Goal: Task Accomplishment & Management: Manage account settings

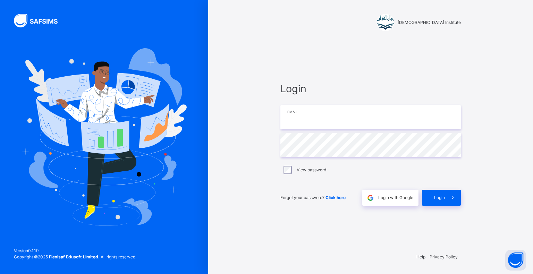
click at [396, 115] on input "email" at bounding box center [370, 117] width 180 height 24
type input "**********"
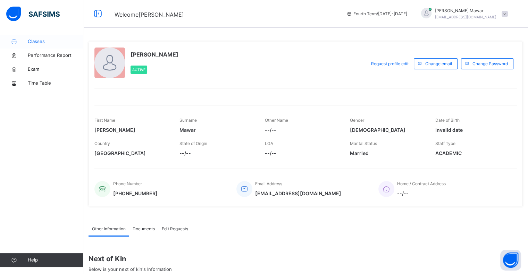
click at [44, 39] on span "Classes" at bounding box center [56, 41] width 56 height 7
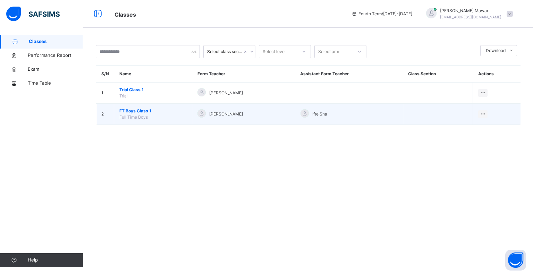
click at [135, 119] on span "Full Time Boys" at bounding box center [133, 117] width 28 height 5
click at [137, 120] on td "FT Boys Class 1 Full Time Boys" at bounding box center [153, 114] width 78 height 21
click at [132, 113] on span "FT Boys Class 1" at bounding box center [152, 111] width 67 height 6
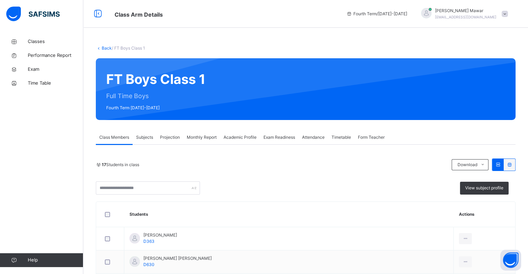
click at [157, 140] on div "Subjects" at bounding box center [145, 137] width 24 height 14
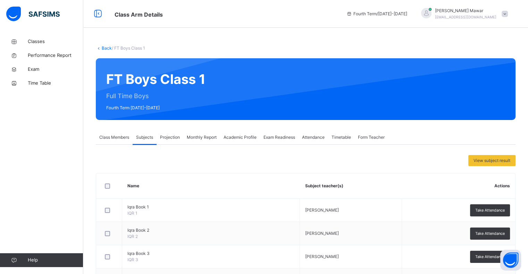
click at [163, 147] on div "View subject result Name Subject teacher(s) Actions Iqra Book 1 IQR 1 [PERSON_N…" at bounding box center [306, 265] width 420 height 240
click at [165, 144] on div "Projection" at bounding box center [170, 137] width 27 height 14
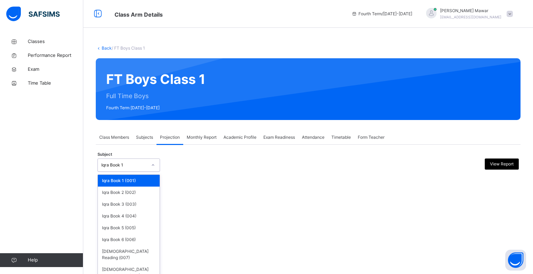
click at [150, 161] on div at bounding box center [153, 165] width 12 height 11
click at [125, 273] on div "Back / FT Boys Class 1 FT Boys Class 1 Full Time Boys Fourth Term [DATE]-[DATE]…" at bounding box center [308, 137] width 450 height 274
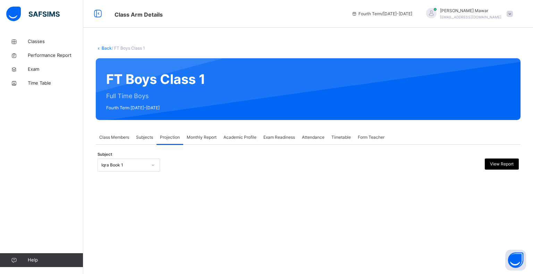
click at [122, 169] on div "Iqra Book 1" at bounding box center [122, 165] width 49 height 11
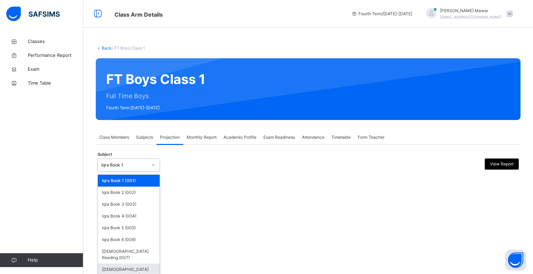
click at [138, 265] on div "[DEMOGRAPHIC_DATA] Memorisation (008)" at bounding box center [129, 273] width 62 height 18
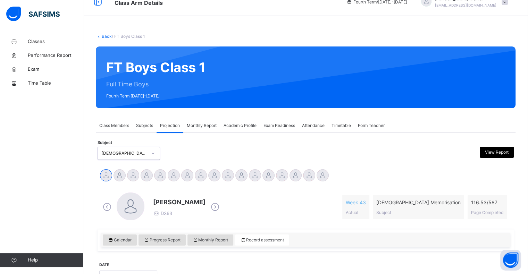
scroll to position [90, 0]
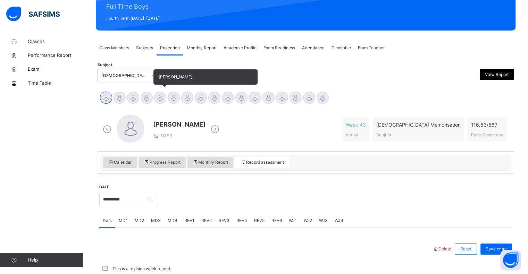
click at [162, 97] on div at bounding box center [160, 98] width 12 height 12
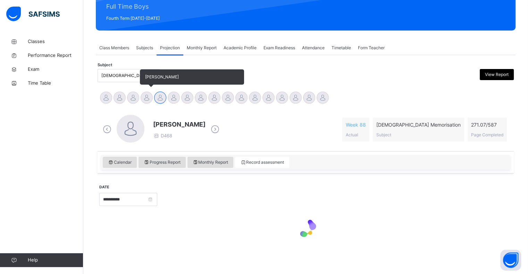
click at [142, 96] on div at bounding box center [147, 98] width 12 height 12
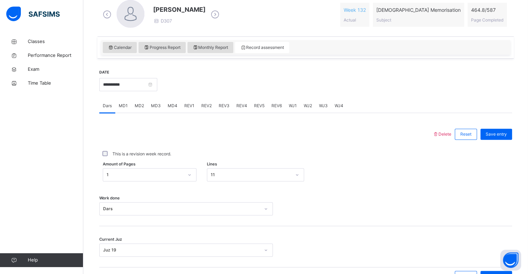
scroll to position [205, 0]
click at [119, 110] on div "MD1" at bounding box center [123, 105] width 16 height 14
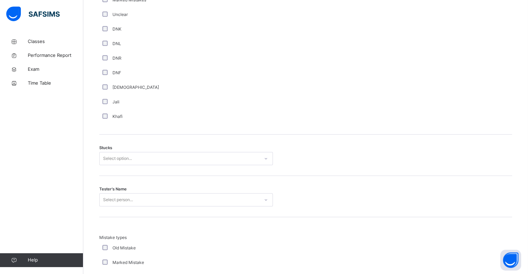
scroll to position [479, 0]
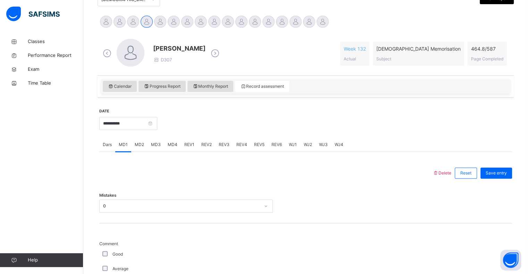
click at [103, 205] on div "Mistakes 0" at bounding box center [305, 202] width 413 height 41
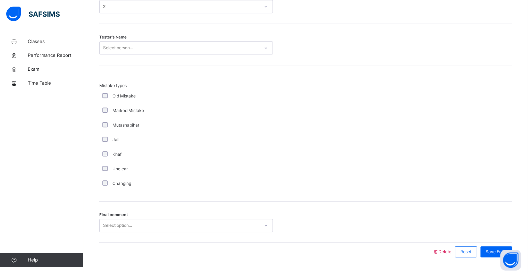
scroll to position [629, 0]
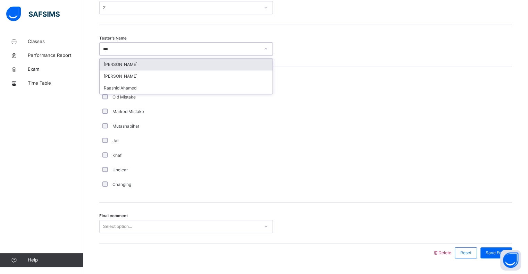
type input "****"
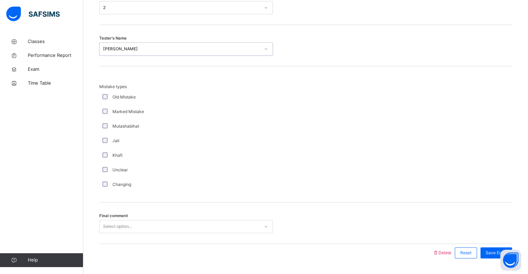
scroll to position [648, 0]
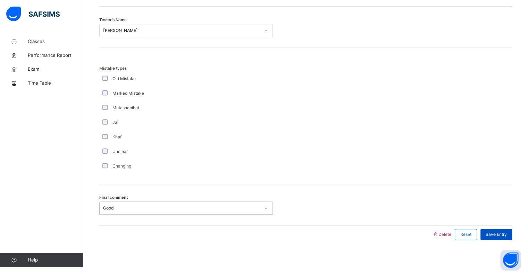
click at [503, 231] on span "Save Entry" at bounding box center [496, 234] width 21 height 6
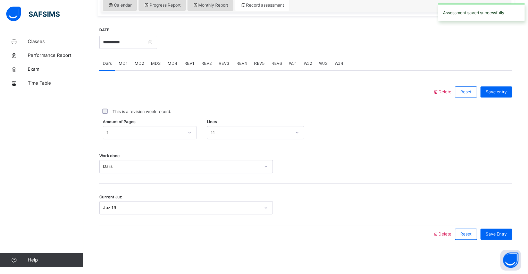
click at [169, 65] on span "MD4" at bounding box center [173, 63] width 10 height 6
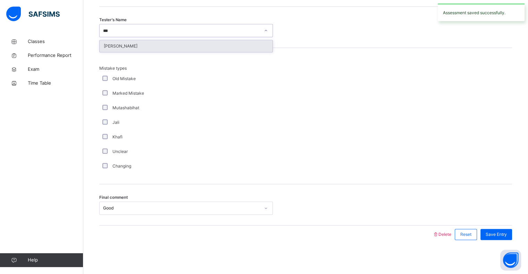
type input "****"
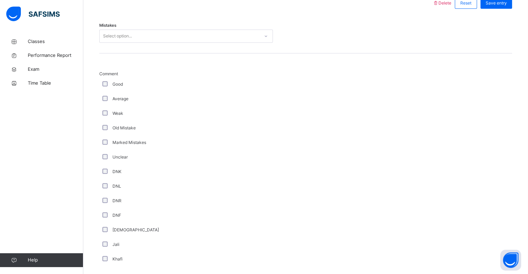
scroll to position [334, 0]
click at [103, 39] on div "2" at bounding box center [181, 38] width 157 height 6
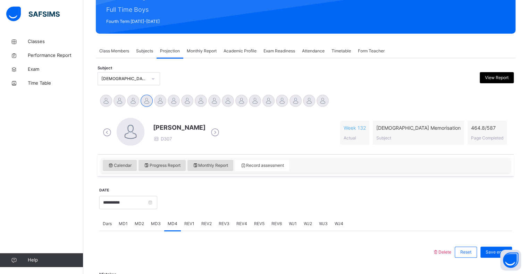
scroll to position [97, 0]
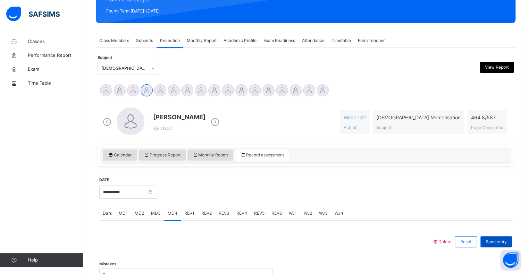
click at [494, 238] on div "Save entry" at bounding box center [496, 241] width 32 height 11
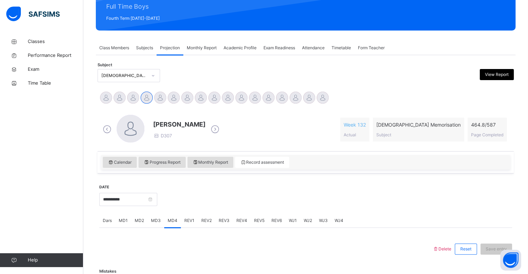
click at [26, 172] on div "Classes Performance Report Exam Time Table Help" at bounding box center [41, 151] width 83 height 246
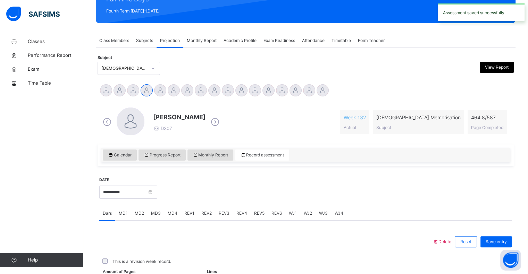
click at [184, 212] on span "REV1" at bounding box center [189, 213] width 10 height 6
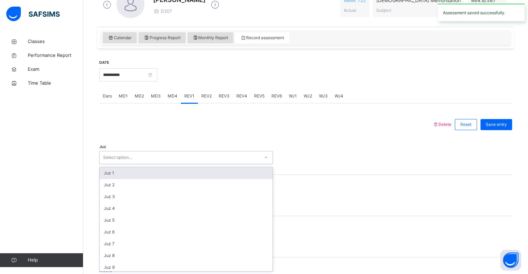
scroll to position [250, 0]
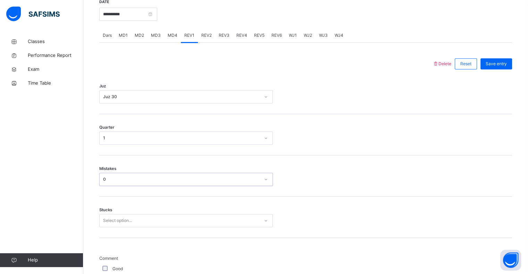
click at [105, 231] on div "Stucks Select option..." at bounding box center [305, 217] width 413 height 41
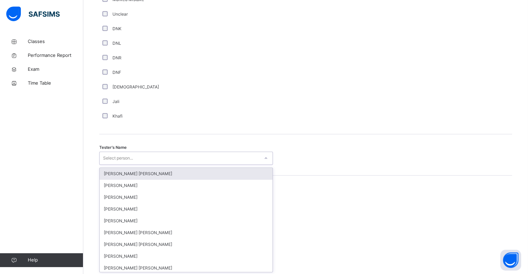
scroll to position [603, 0]
type input "***"
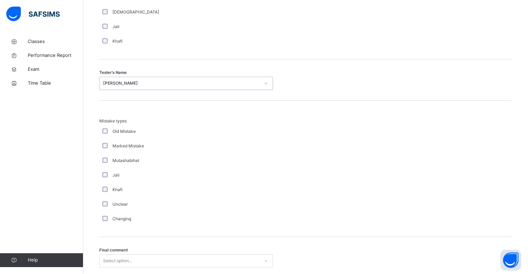
scroll to position [730, 0]
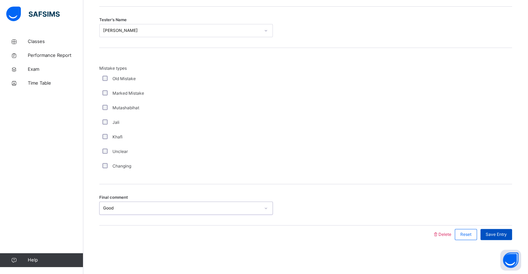
click at [508, 238] on div "Save Entry" at bounding box center [496, 234] width 32 height 11
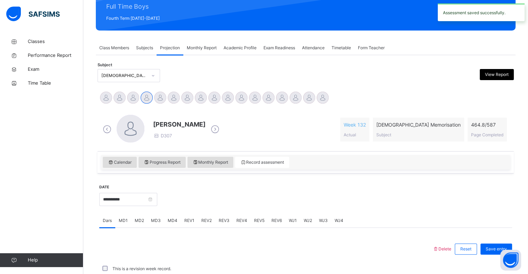
scroll to position [247, 0]
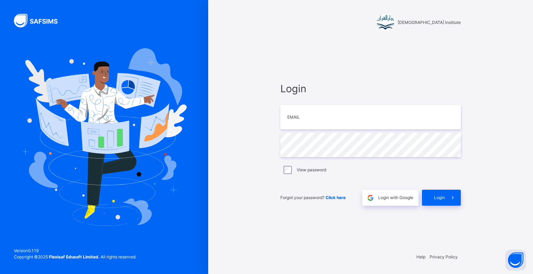
click at [138, 265] on div "Version 0.1.19 Copyright © 2025 Flexisaf Edusoft Limited. All rights reserved." at bounding box center [75, 257] width 150 height 33
click at [343, 111] on input "email" at bounding box center [370, 117] width 180 height 24
type input "**********"
click at [438, 199] on span "Login" at bounding box center [439, 198] width 11 height 6
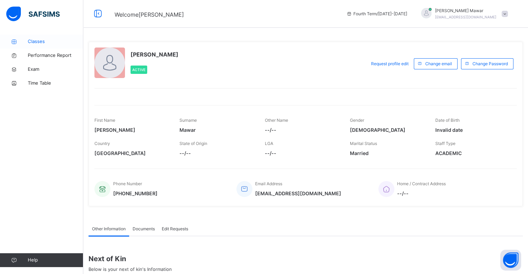
click at [46, 38] on span "Classes" at bounding box center [56, 41] width 56 height 7
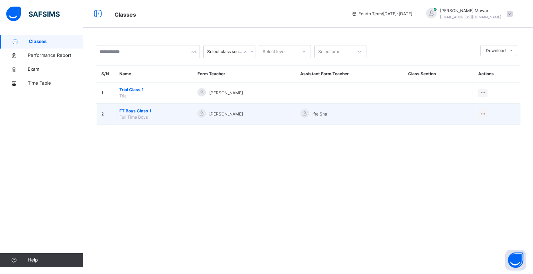
click at [145, 113] on span "FT Boys Class 1" at bounding box center [152, 111] width 67 height 6
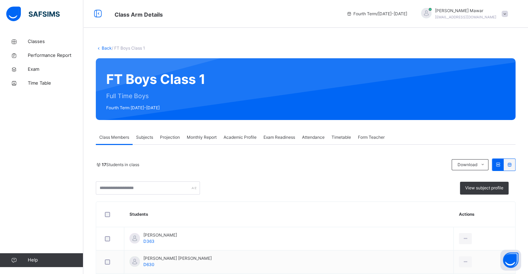
click at [171, 133] on div "Projection" at bounding box center [170, 137] width 27 height 14
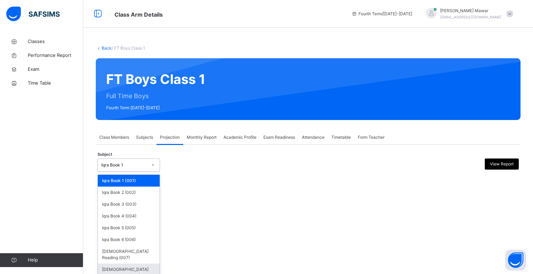
drag, startPoint x: 152, startPoint y: 160, endPoint x: 146, endPoint y: 260, distance: 100.1
click at [146, 172] on div "option [DEMOGRAPHIC_DATA] Memorisation (008) focused, 8 of 8. 8 results availab…" at bounding box center [129, 165] width 62 height 13
click at [146, 264] on div "[DEMOGRAPHIC_DATA] Memorisation (008)" at bounding box center [129, 273] width 62 height 18
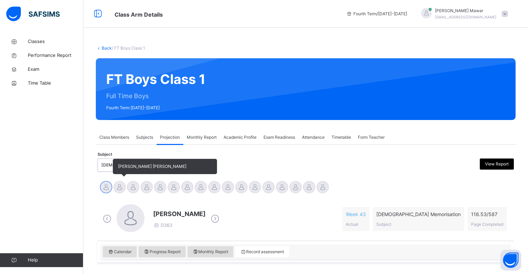
click at [123, 192] on div at bounding box center [119, 187] width 12 height 12
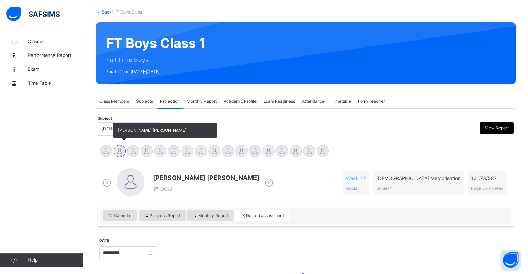
scroll to position [90, 0]
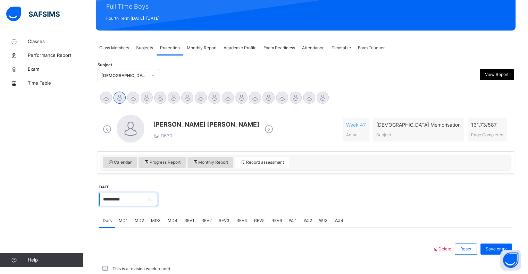
click at [108, 203] on input "**********" at bounding box center [128, 199] width 58 height 13
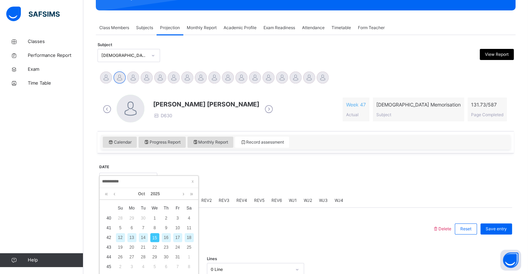
click at [132, 238] on div "13" at bounding box center [131, 237] width 9 height 9
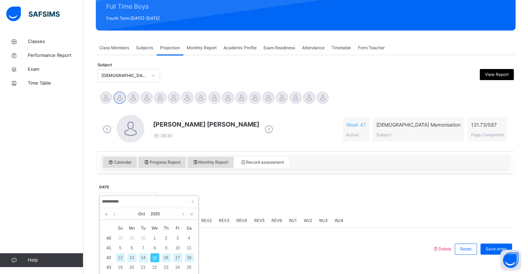
type input "**********"
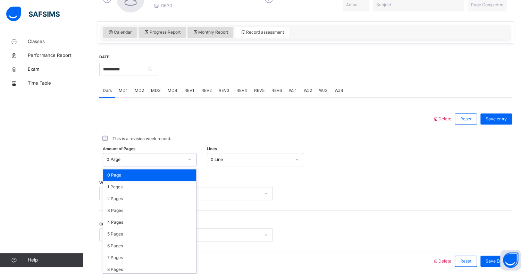
scroll to position [222, 0]
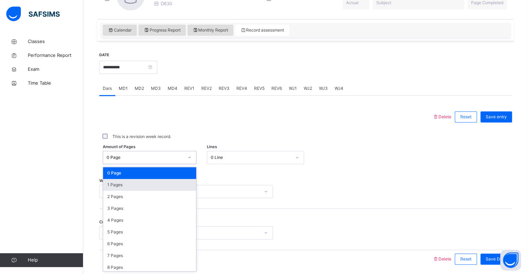
click at [105, 185] on div "1 Pages" at bounding box center [149, 185] width 93 height 12
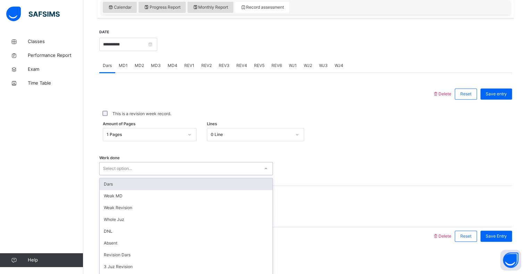
scroll to position [247, 0]
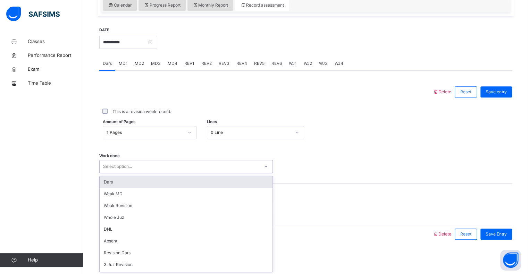
click at [105, 186] on div "Dars" at bounding box center [186, 182] width 173 height 12
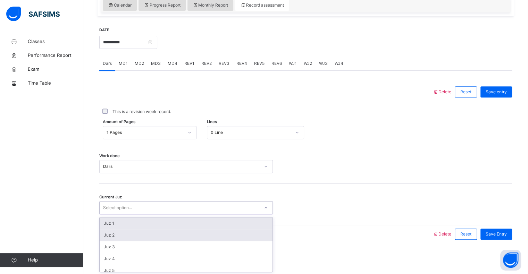
click at [104, 237] on div "Juz 2" at bounding box center [186, 235] width 173 height 12
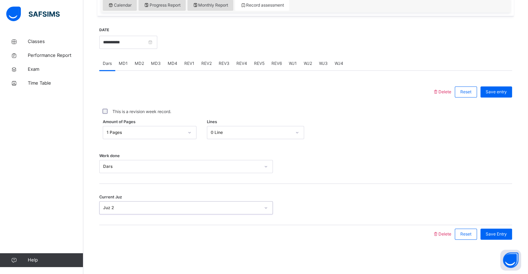
click at [505, 244] on div "**********" at bounding box center [305, 135] width 413 height 230
click at [505, 239] on div "Save Entry" at bounding box center [496, 234] width 32 height 11
click at [142, 69] on div "MD2" at bounding box center [139, 64] width 16 height 14
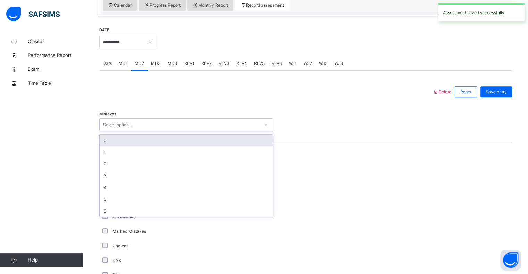
click at [160, 65] on div "MD3" at bounding box center [155, 64] width 17 height 14
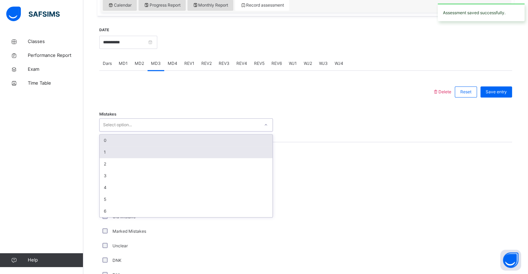
click at [105, 158] on div "1" at bounding box center [186, 152] width 173 height 12
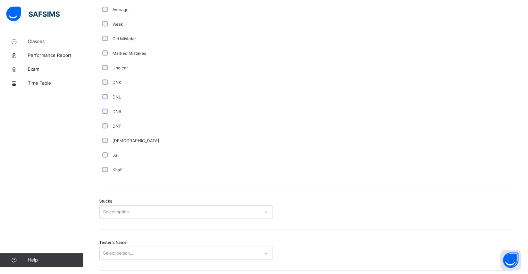
scroll to position [445, 0]
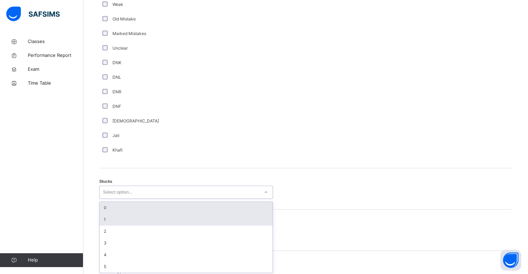
click at [100, 218] on div "1" at bounding box center [186, 220] width 173 height 12
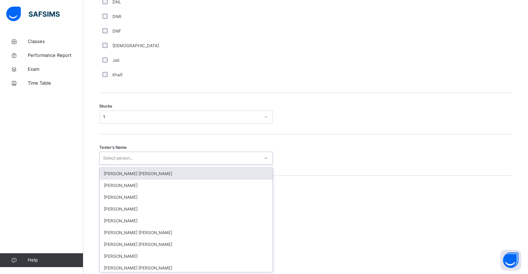
scroll to position [521, 0]
click at [104, 185] on div "[PERSON_NAME]" at bounding box center [186, 185] width 173 height 12
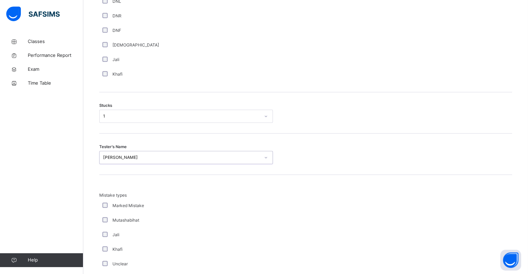
click at [478, 246] on div "Mistake types Marked Mistake Mutashabihat [PERSON_NAME] Unclear Changing Old Mi…" at bounding box center [305, 246] width 413 height 108
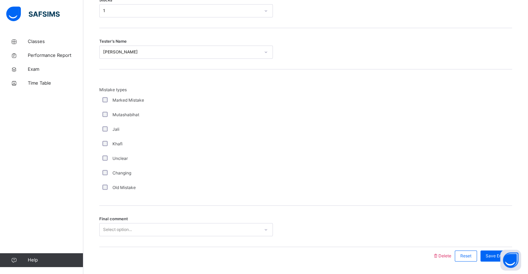
scroll to position [648, 0]
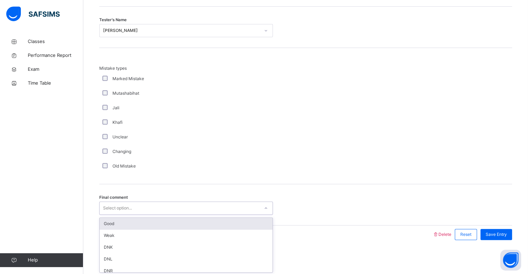
click at [104, 226] on div "Good" at bounding box center [186, 224] width 173 height 12
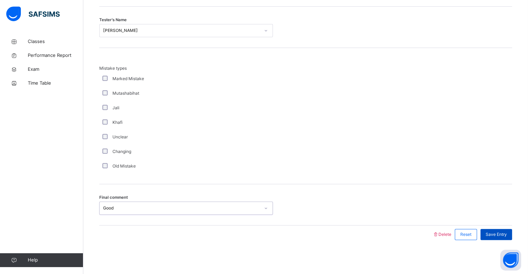
click at [503, 238] on div "Save Entry" at bounding box center [496, 234] width 32 height 11
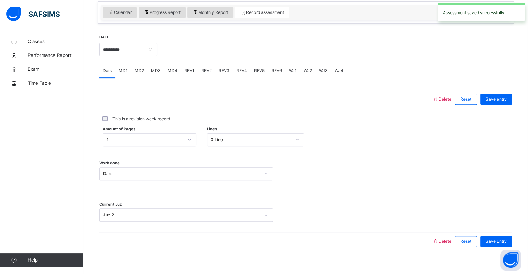
scroll to position [232, 0]
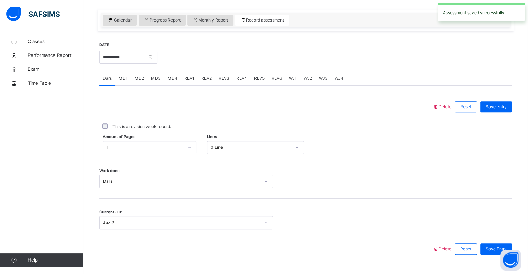
click at [176, 80] on span "MD4" at bounding box center [173, 78] width 10 height 6
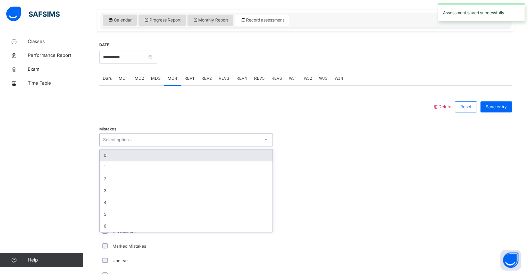
click at [109, 155] on div "0" at bounding box center [186, 156] width 173 height 12
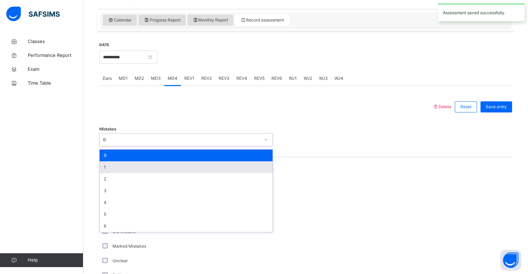
click at [106, 171] on div "1" at bounding box center [186, 167] width 173 height 12
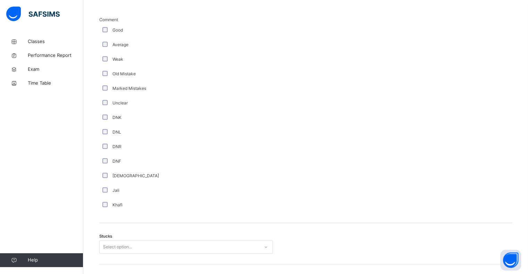
scroll to position [466, 0]
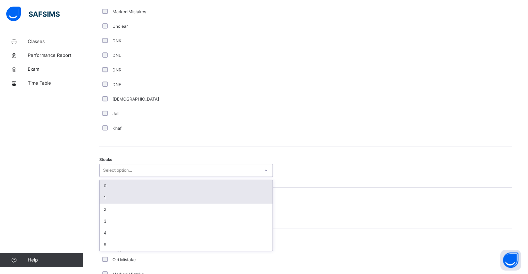
click at [103, 201] on div "1" at bounding box center [186, 198] width 173 height 12
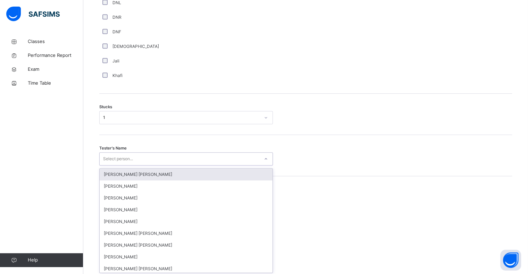
scroll to position [521, 0]
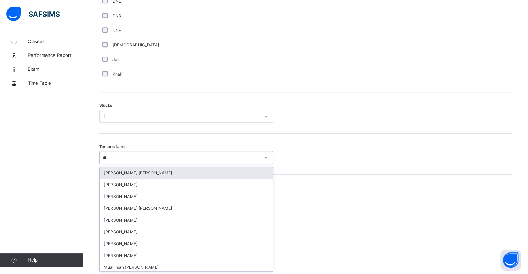
type input "***"
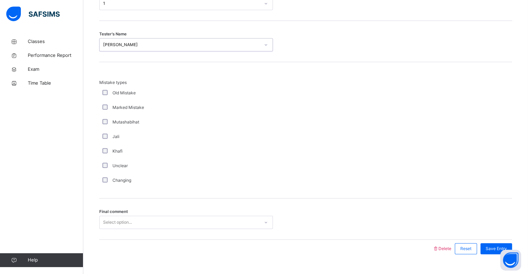
scroll to position [648, 0]
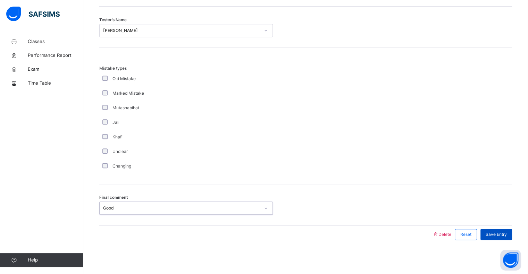
click at [507, 236] on span "Save Entry" at bounding box center [496, 234] width 21 height 6
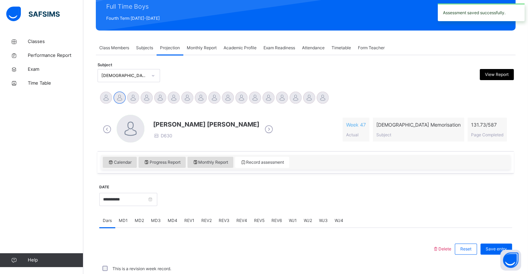
scroll to position [247, 0]
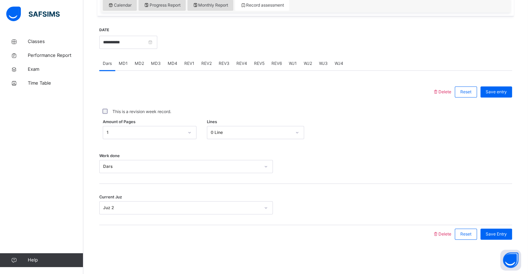
click at [192, 60] on span "REV1" at bounding box center [189, 63] width 10 height 6
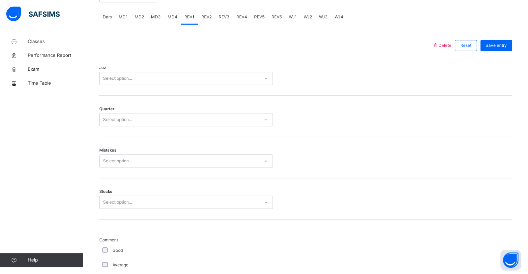
scroll to position [293, 0]
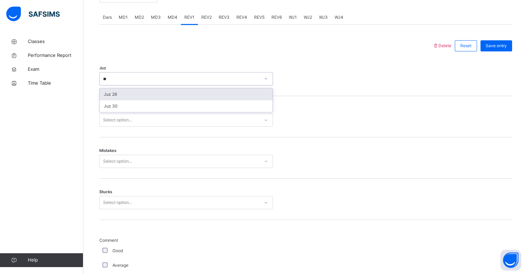
type input "*"
type input "**"
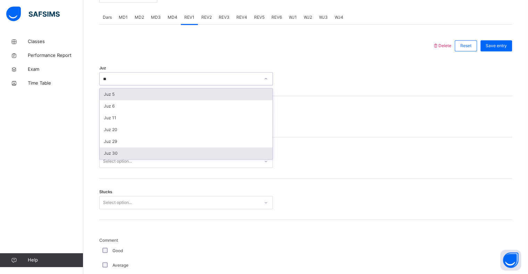
click at [111, 155] on div "Juz 30" at bounding box center [186, 153] width 173 height 12
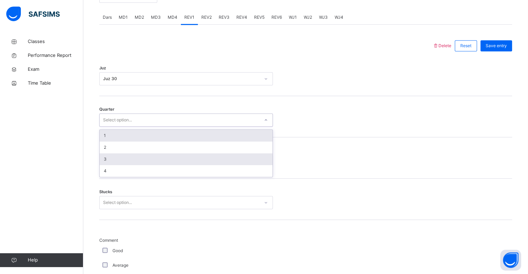
click at [100, 158] on div "3" at bounding box center [186, 159] width 173 height 12
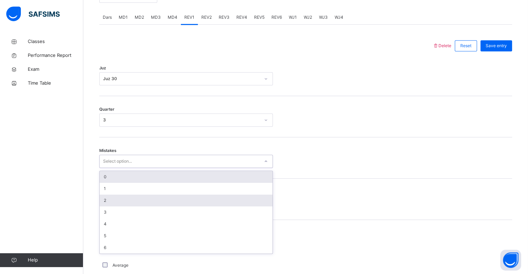
click at [101, 197] on div "2" at bounding box center [186, 201] width 173 height 12
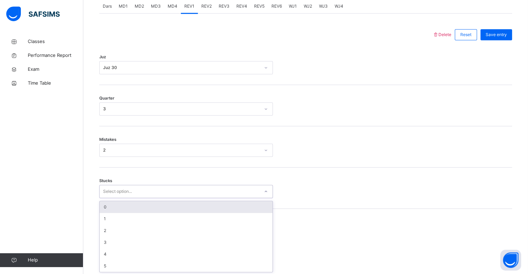
scroll to position [304, 0]
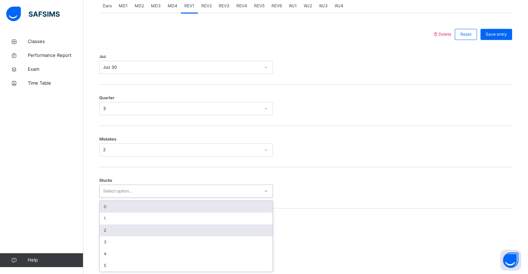
click at [102, 230] on div "2" at bounding box center [186, 231] width 173 height 12
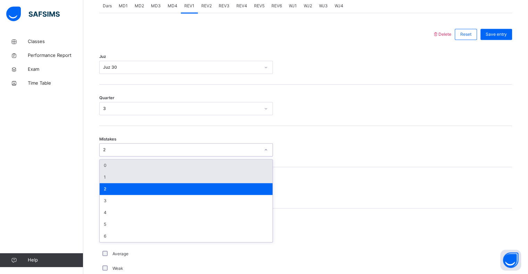
click at [101, 180] on div "1" at bounding box center [186, 177] width 173 height 12
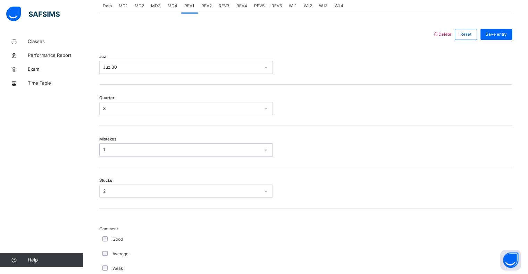
click at [102, 240] on div "Good" at bounding box center [186, 239] width 170 height 6
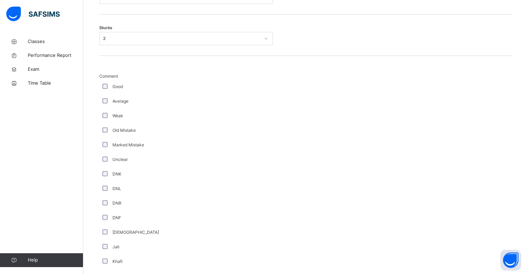
scroll to position [455, 0]
click at [111, 90] on div "Good" at bounding box center [186, 89] width 170 height 6
click at [110, 94] on div "Good" at bounding box center [186, 89] width 174 height 15
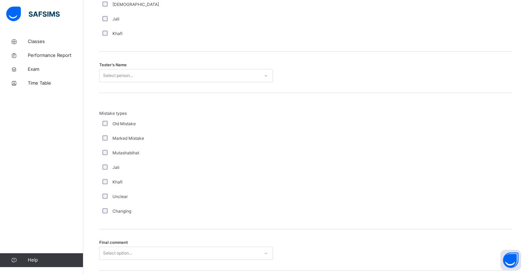
scroll to position [730, 0]
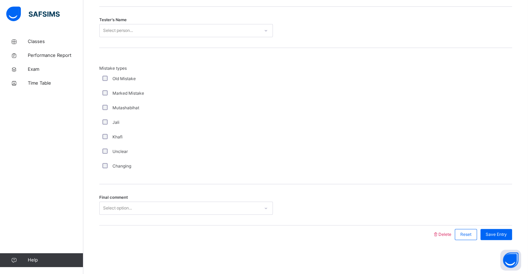
click at [402, 132] on div "Mistake types Old Mistake Marked Mistake Mutashabihat [PERSON_NAME] Unclear Cha…" at bounding box center [305, 119] width 413 height 108
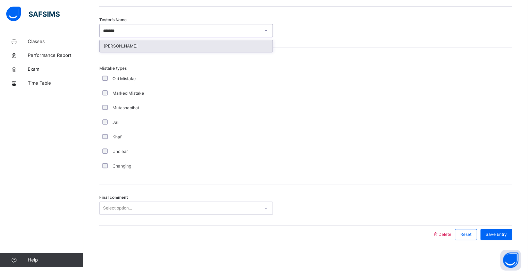
type input "********"
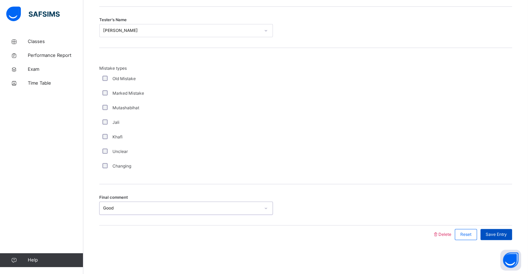
click at [504, 238] on div "Save Entry" at bounding box center [496, 234] width 32 height 11
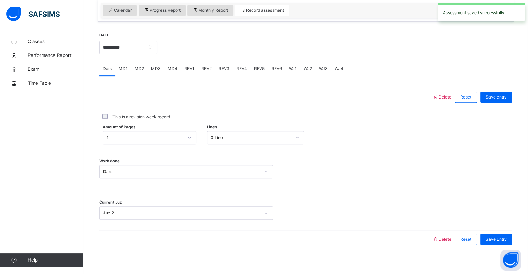
scroll to position [240, 0]
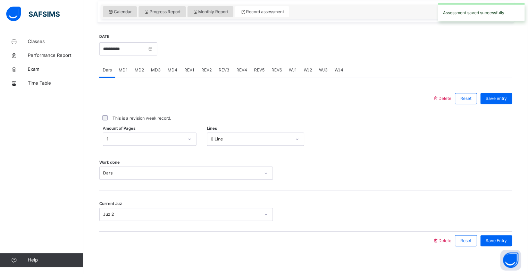
click at [203, 68] on span "REV2" at bounding box center [206, 70] width 10 height 6
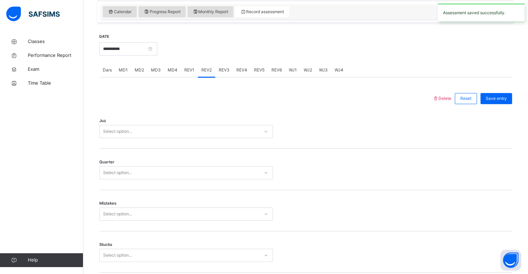
click at [124, 143] on div "Juz Select option..." at bounding box center [305, 128] width 413 height 41
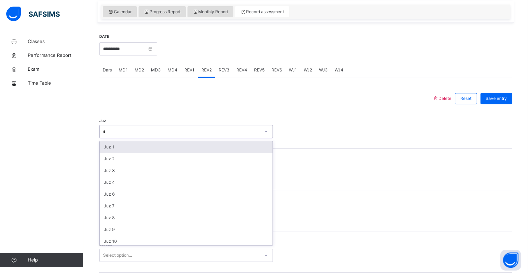
type input "**"
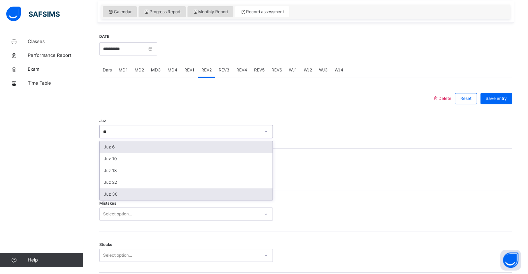
click at [105, 193] on div "Juz 30" at bounding box center [186, 194] width 173 height 12
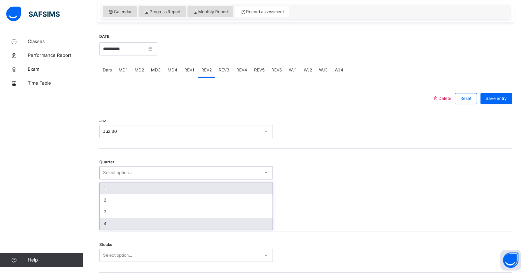
click at [101, 222] on div "4" at bounding box center [186, 224] width 173 height 12
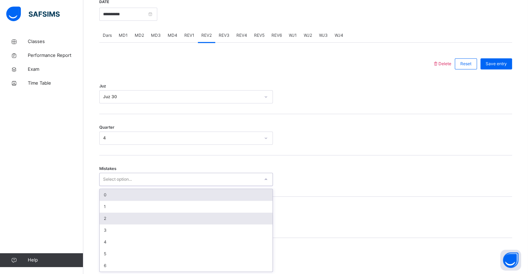
click at [100, 214] on div "2" at bounding box center [186, 219] width 173 height 12
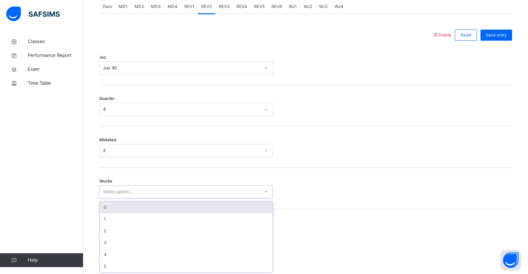
scroll to position [304, 0]
click at [103, 207] on div "0" at bounding box center [186, 207] width 173 height 12
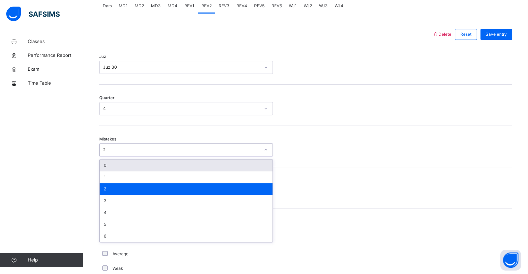
click at [104, 167] on div "0" at bounding box center [186, 166] width 173 height 12
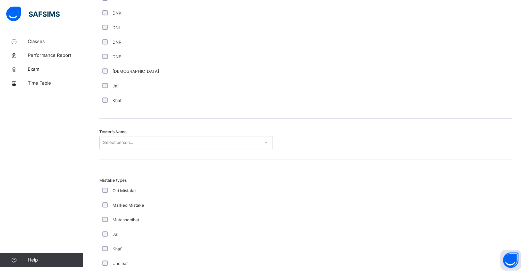
scroll to position [619, 0]
type input "******"
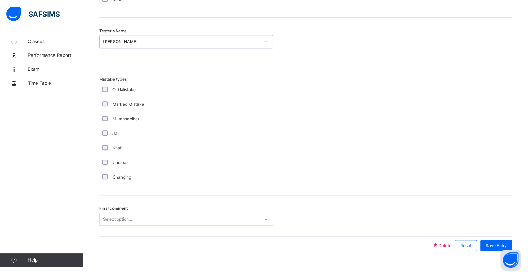
scroll to position [730, 0]
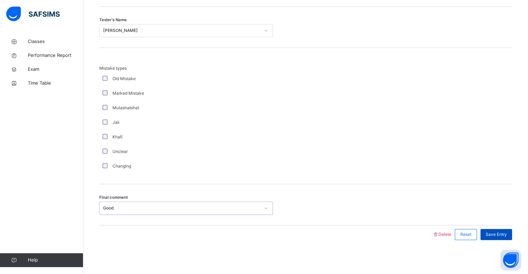
click at [504, 237] on div "Save Entry" at bounding box center [496, 234] width 32 height 11
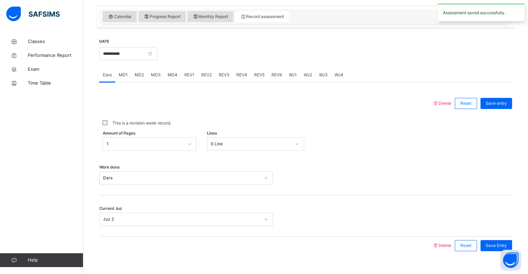
scroll to position [235, 0]
click at [216, 77] on div "REV3" at bounding box center [224, 76] width 18 height 14
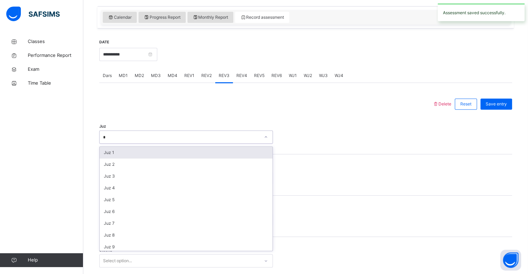
type input "*"
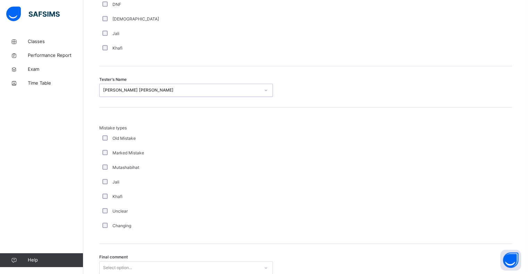
scroll to position [730, 0]
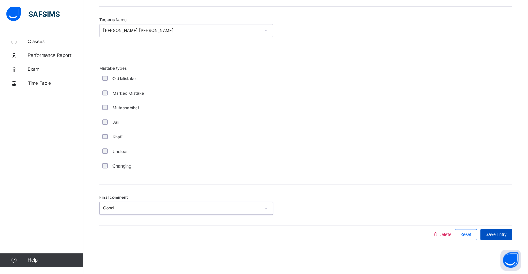
click at [501, 233] on span "Save Entry" at bounding box center [496, 234] width 21 height 6
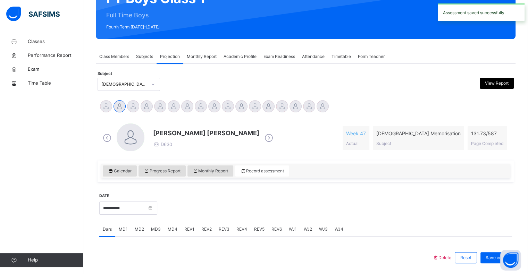
scroll to position [74, 0]
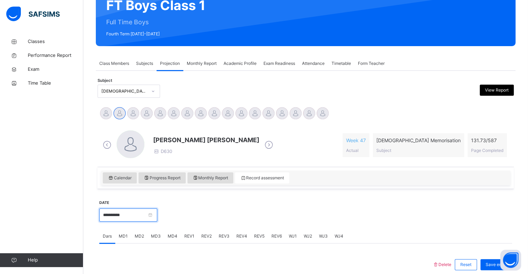
click at [124, 216] on input "**********" at bounding box center [128, 215] width 58 height 13
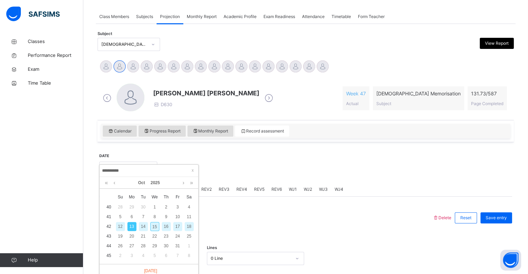
click at [139, 223] on div "14" at bounding box center [143, 226] width 9 height 9
type input "**********"
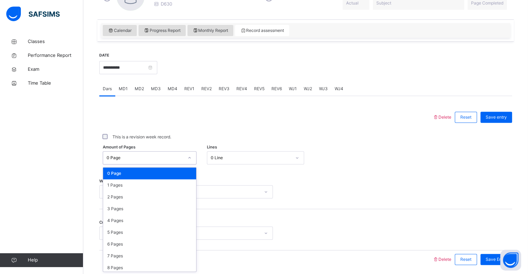
scroll to position [222, 0]
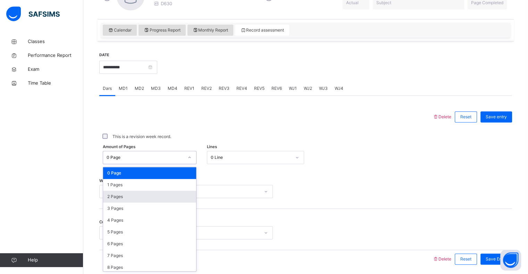
click at [110, 191] on div "2 Pages" at bounding box center [149, 197] width 93 height 12
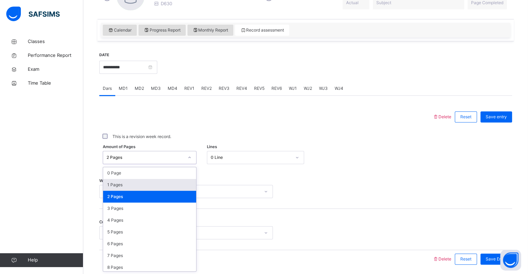
click at [113, 187] on div "1 Pages" at bounding box center [149, 185] width 93 height 12
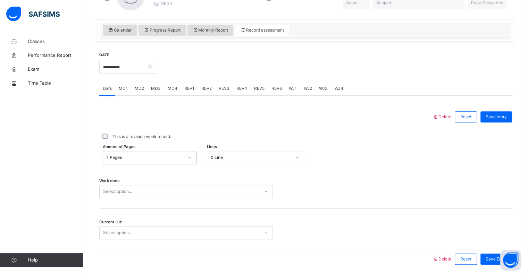
scroll to position [247, 0]
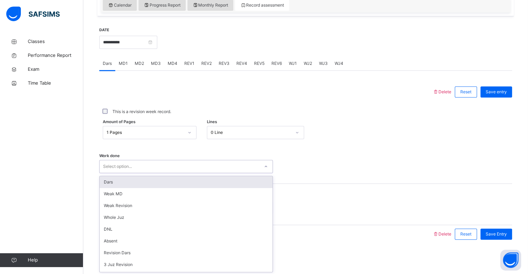
click at [101, 180] on div "Dars" at bounding box center [186, 182] width 173 height 12
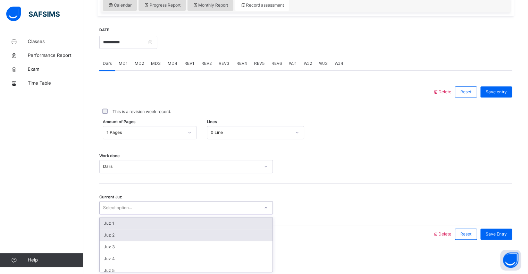
click at [103, 239] on div "Juz 2" at bounding box center [186, 235] width 173 height 12
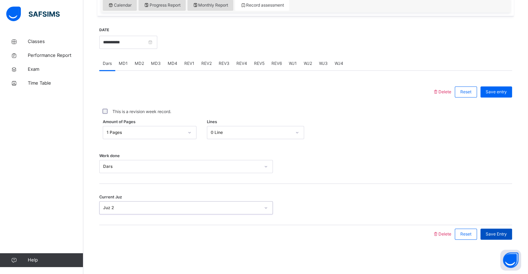
click at [508, 239] on div "Save Entry" at bounding box center [496, 234] width 32 height 11
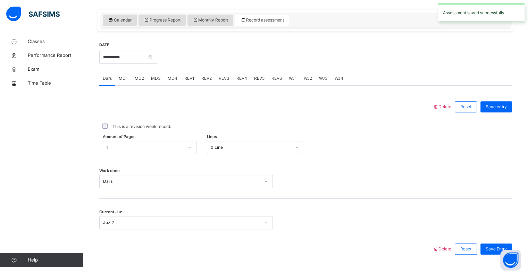
scroll to position [234, 0]
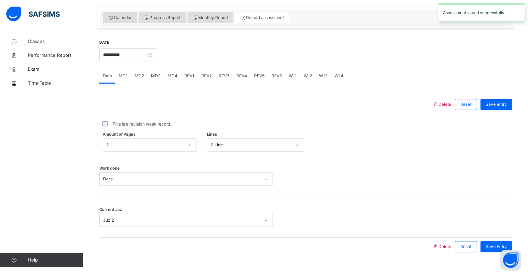
click at [179, 76] on div "MD4" at bounding box center [172, 76] width 17 height 14
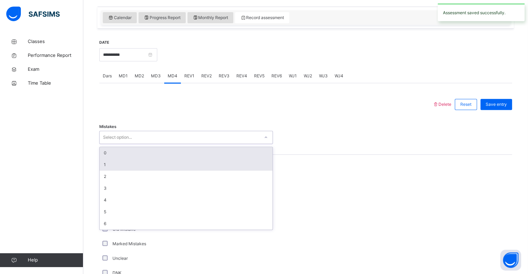
click at [104, 164] on div "1" at bounding box center [186, 165] width 173 height 12
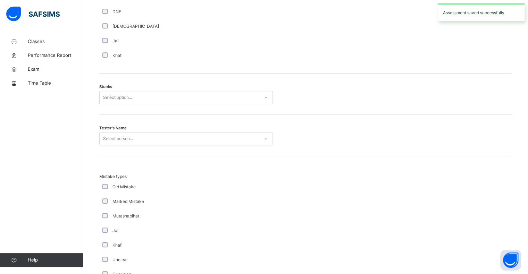
scroll to position [540, 0]
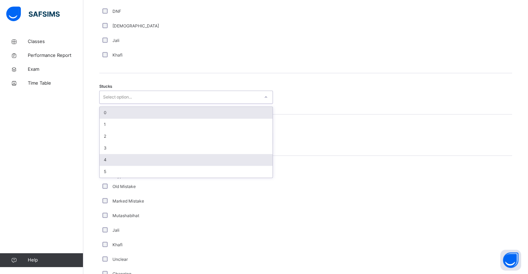
click at [105, 164] on div "4" at bounding box center [186, 160] width 173 height 12
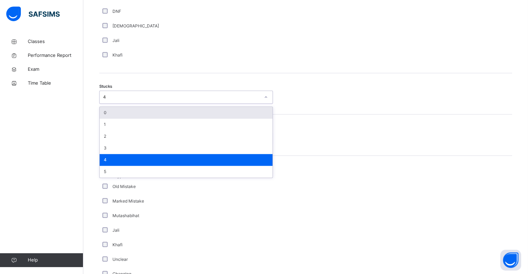
click at [100, 115] on div "0" at bounding box center [186, 113] width 173 height 12
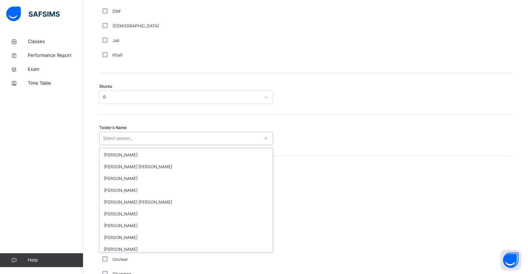
scroll to position [83, 0]
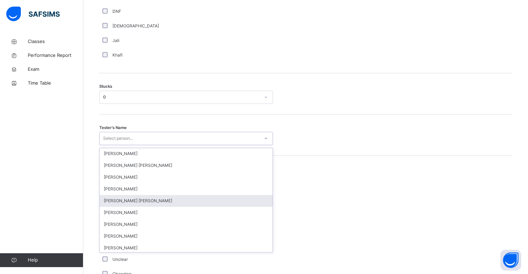
click at [110, 202] on div "[PERSON_NAME] [PERSON_NAME]" at bounding box center [186, 201] width 173 height 12
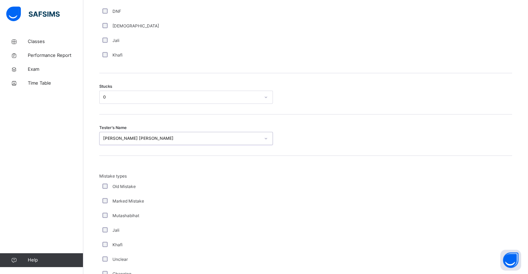
scroll to position [648, 0]
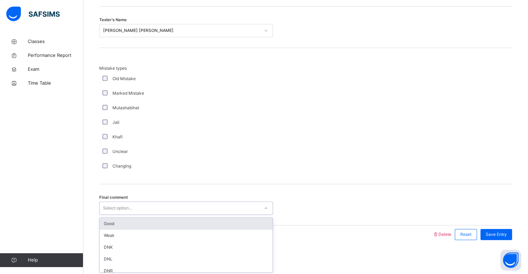
click at [105, 218] on div "Good" at bounding box center [186, 224] width 173 height 12
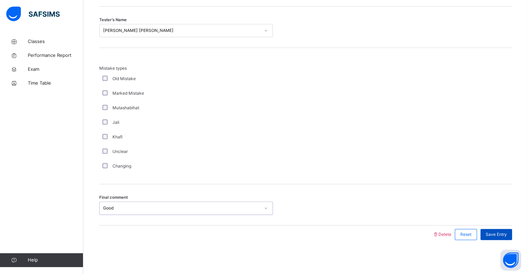
click at [502, 238] on div "Save Entry" at bounding box center [496, 234] width 32 height 11
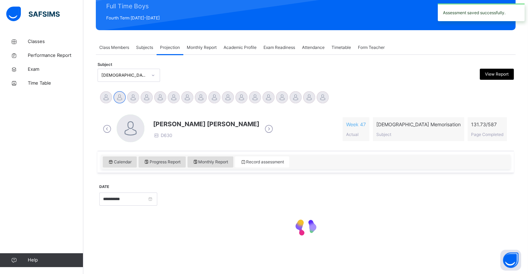
scroll to position [90, 0]
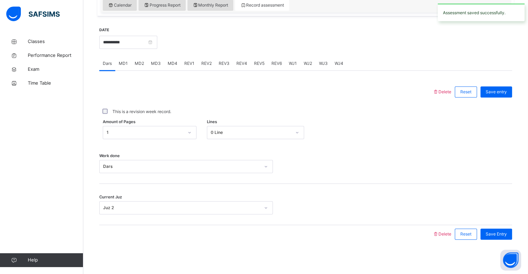
click at [157, 63] on span "MD3" at bounding box center [156, 63] width 10 height 6
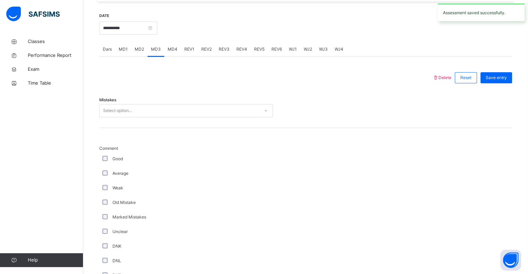
scroll to position [256, 0]
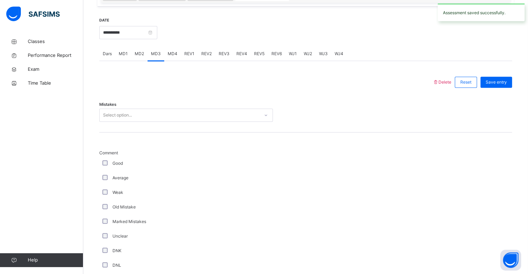
click at [140, 59] on div "MD2" at bounding box center [139, 54] width 16 height 14
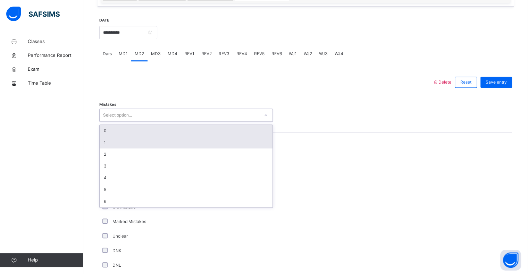
click at [109, 143] on div "1" at bounding box center [186, 143] width 173 height 12
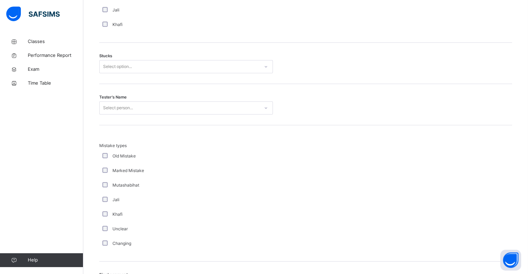
scroll to position [568, 0]
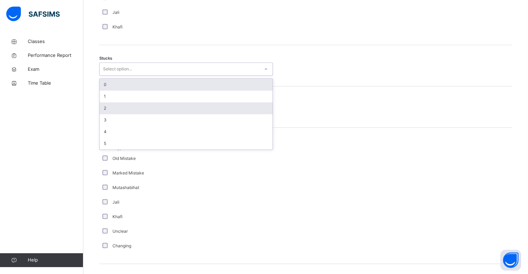
click at [105, 109] on div "2" at bounding box center [186, 108] width 173 height 12
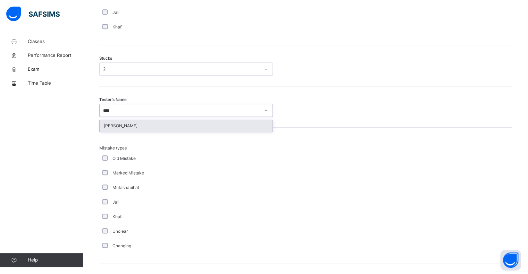
type input "*****"
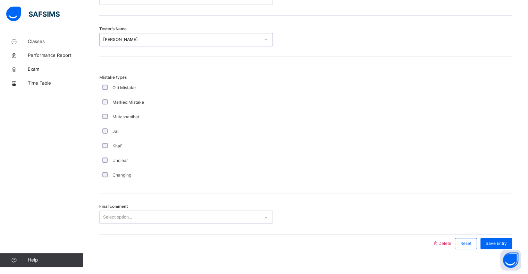
scroll to position [648, 0]
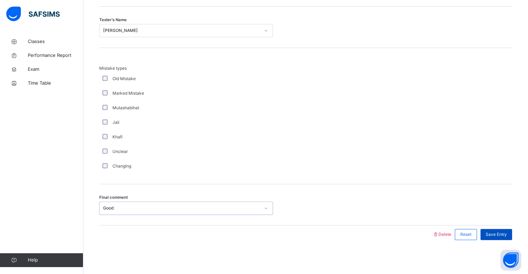
click at [500, 239] on div "Save Entry" at bounding box center [496, 234] width 32 height 11
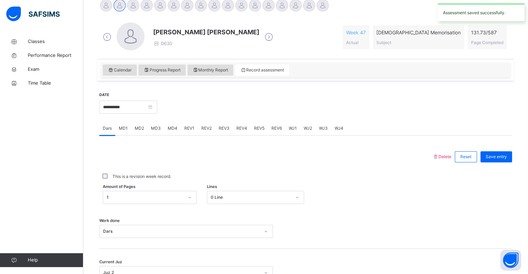
scroll to position [0, 0]
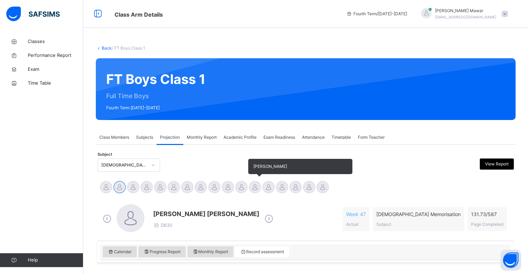
click at [250, 189] on div at bounding box center [255, 187] width 12 height 12
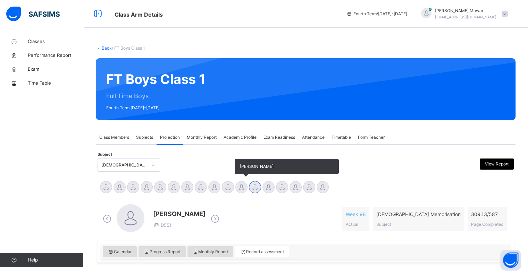
click at [242, 192] on div at bounding box center [241, 187] width 12 height 12
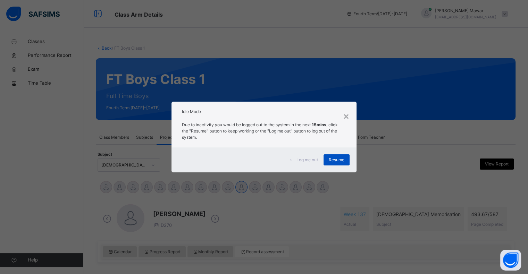
click at [333, 160] on span "Resume" at bounding box center [337, 160] width 16 height 6
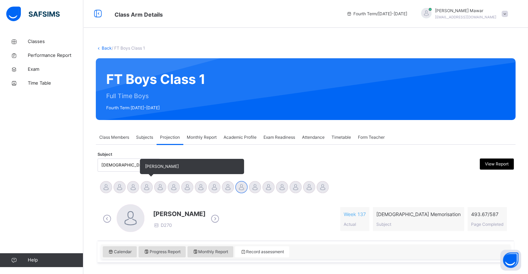
click at [146, 193] on div at bounding box center [147, 187] width 12 height 12
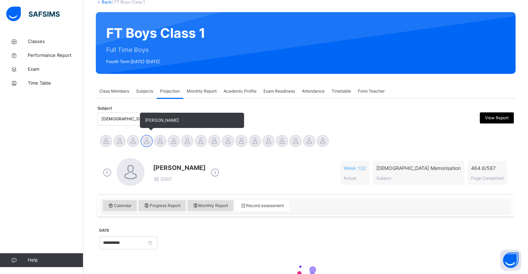
scroll to position [90, 0]
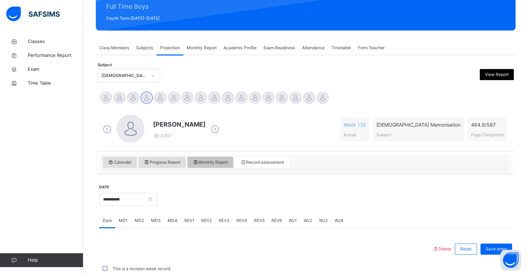
click at [220, 158] on div "Monthly Report" at bounding box center [210, 162] width 46 height 11
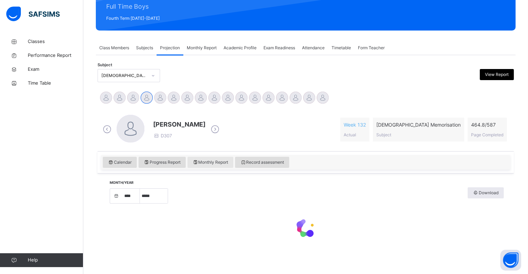
select select "****"
select select "*"
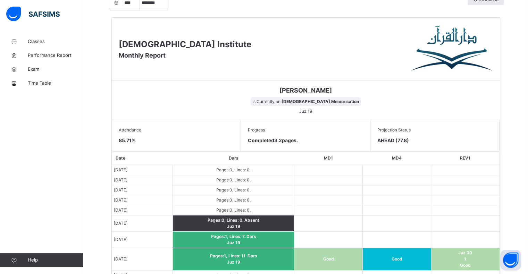
scroll to position [282, 0]
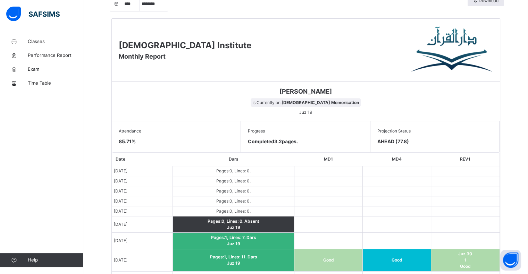
click at [108, 190] on div "Month/Year **** **** **** **** **** **** **** ***** ******** ***** ***** *** **…" at bounding box center [305, 240] width 413 height 511
click at [107, 191] on div "Month/Year **** **** **** **** **** **** **** ***** ******** ***** ***** *** **…" at bounding box center [305, 240] width 413 height 511
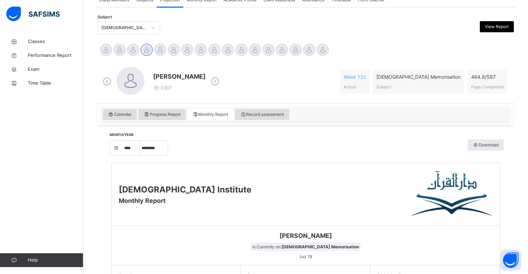
scroll to position [134, 0]
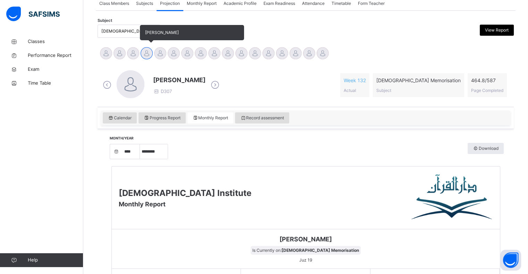
click at [144, 60] on div "Abdibaasit [PERSON_NAME] [PERSON_NAME] [PERSON_NAME] [PERSON_NAME] [PERSON_NAME…" at bounding box center [306, 54] width 416 height 19
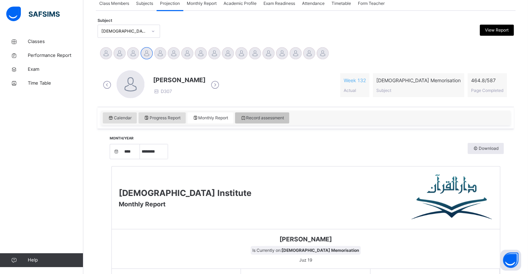
click at [261, 121] on div "Record assessment" at bounding box center [262, 117] width 54 height 11
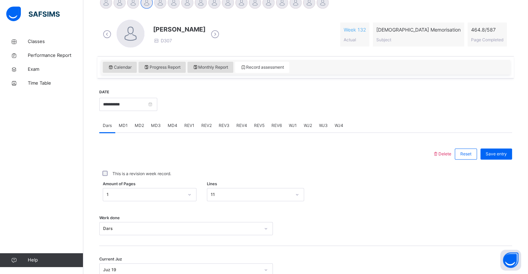
scroll to position [185, 0]
click at [157, 102] on input "**********" at bounding box center [128, 104] width 58 height 13
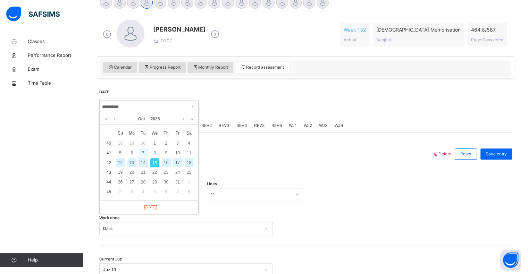
click at [144, 153] on div "7" at bounding box center [143, 153] width 9 height 9
type input "**********"
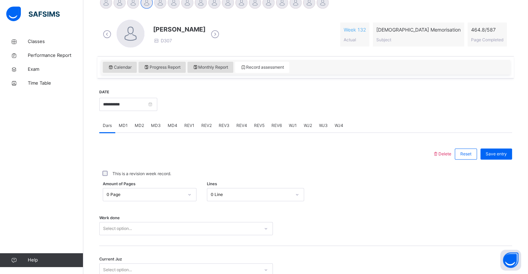
scroll to position [247, 0]
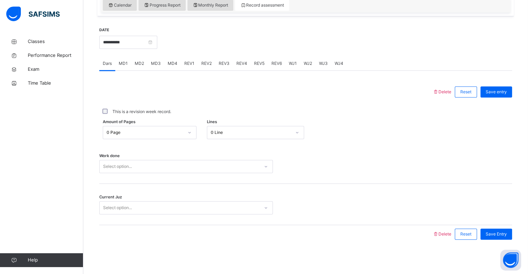
click at [144, 161] on div "Select option..." at bounding box center [180, 166] width 160 height 11
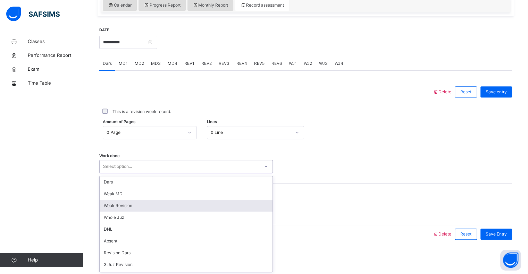
scroll to position [93, 0]
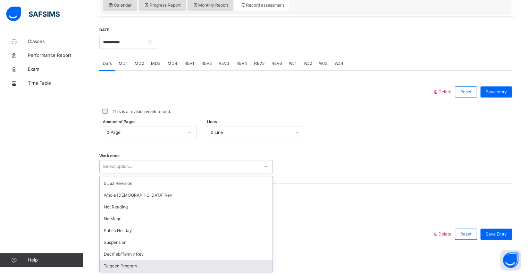
drag, startPoint x: 131, startPoint y: 264, endPoint x: 130, endPoint y: 256, distance: 8.3
click at [131, 264] on div "Talqeen Program" at bounding box center [186, 266] width 173 height 12
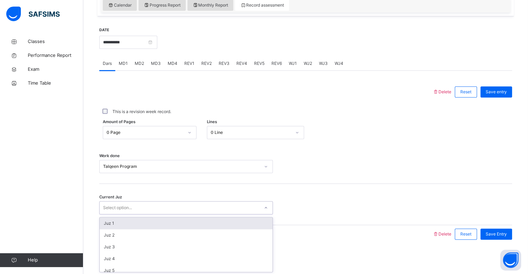
drag, startPoint x: 139, startPoint y: 202, endPoint x: 139, endPoint y: 207, distance: 4.5
click at [139, 204] on div "Select option..." at bounding box center [186, 207] width 174 height 13
type input "**"
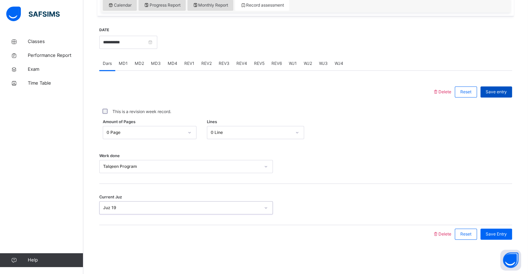
click at [500, 91] on span "Save entry" at bounding box center [496, 92] width 21 height 6
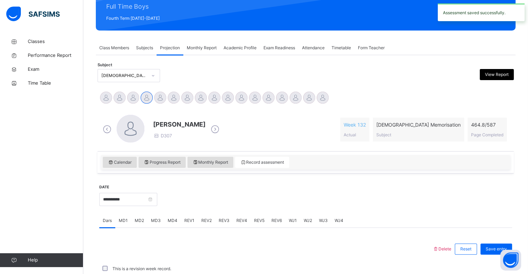
scroll to position [247, 0]
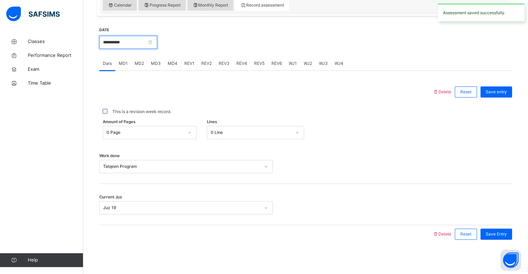
click at [121, 48] on input "**********" at bounding box center [128, 42] width 58 height 13
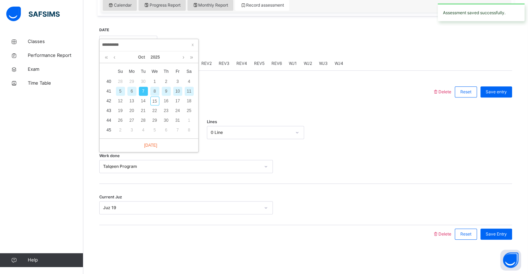
click at [153, 93] on div "8" at bounding box center [154, 91] width 9 height 9
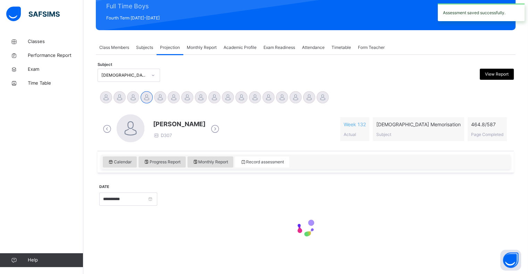
type input "**********"
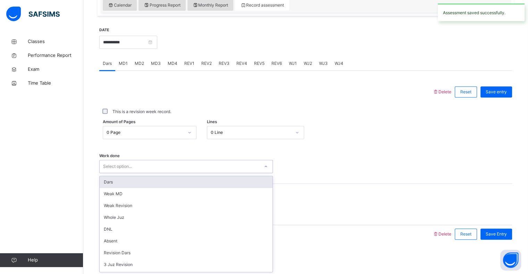
scroll to position [93, 0]
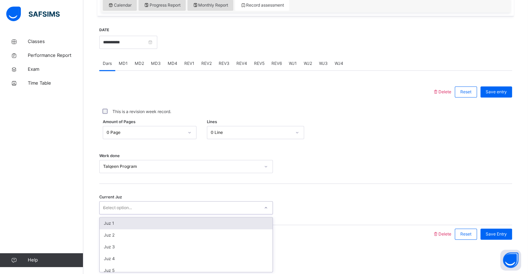
type input "**"
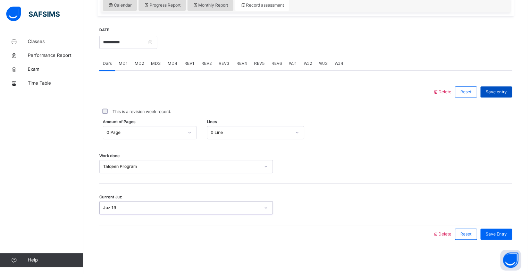
click at [499, 86] on div "Save entry" at bounding box center [496, 91] width 32 height 11
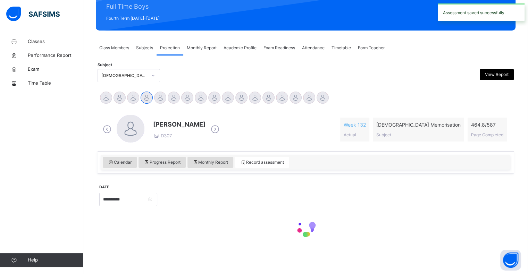
scroll to position [247, 0]
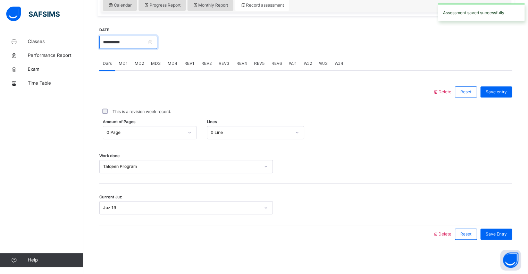
click at [126, 43] on input "**********" at bounding box center [128, 42] width 58 height 13
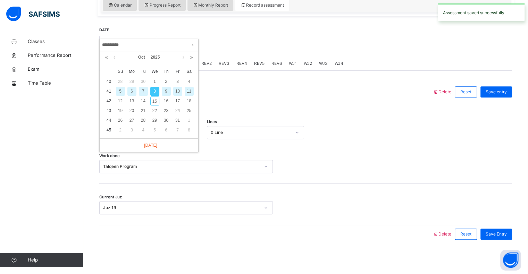
click at [164, 94] on div "9" at bounding box center [166, 91] width 9 height 9
type input "**********"
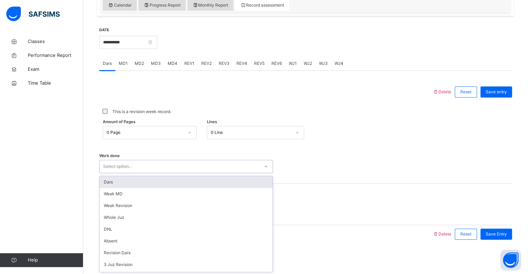
scroll to position [93, 0]
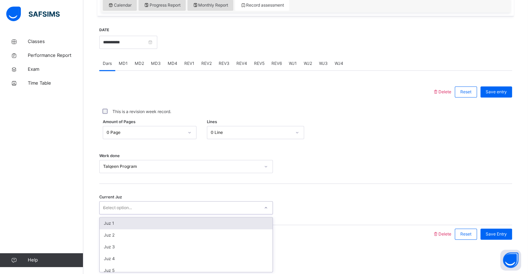
type input "**"
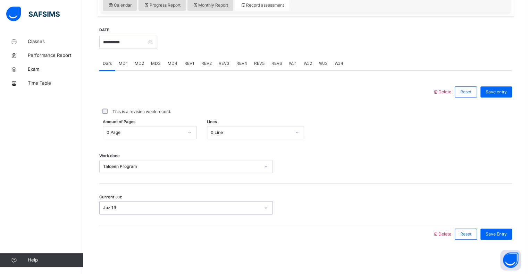
click at [490, 246] on div "**********" at bounding box center [305, 135] width 413 height 230
click at [494, 233] on span "Save Entry" at bounding box center [496, 234] width 21 height 6
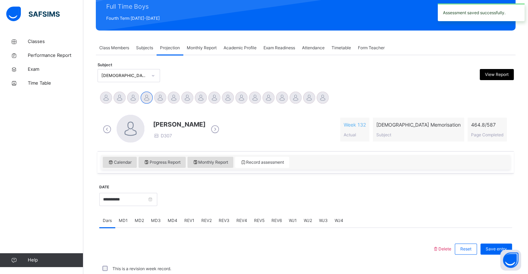
scroll to position [247, 0]
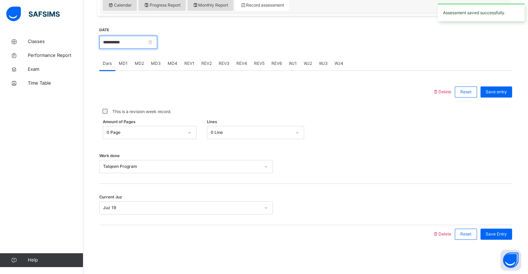
click at [121, 44] on input "**********" at bounding box center [128, 42] width 58 height 13
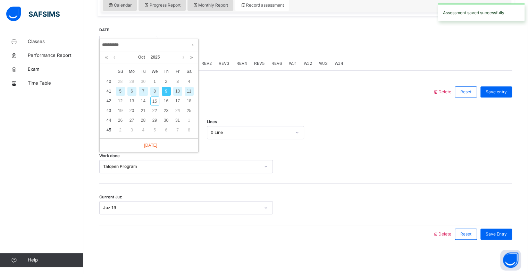
click at [175, 90] on div "10" at bounding box center [177, 91] width 9 height 9
type input "**********"
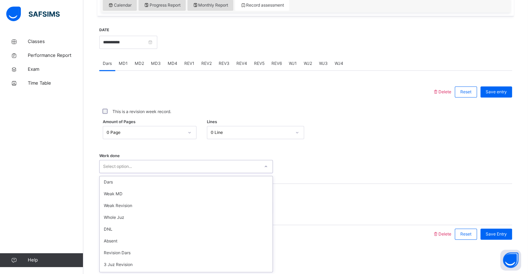
scroll to position [93, 0]
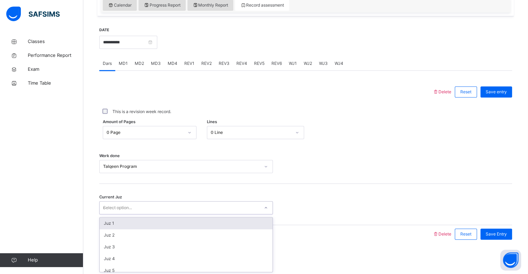
type input "**"
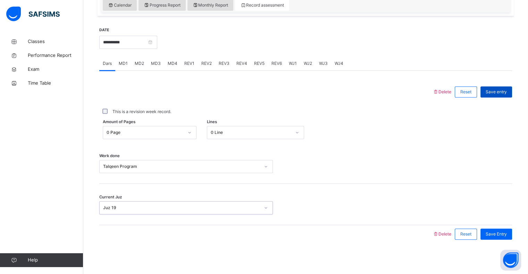
click at [501, 92] on span "Save entry" at bounding box center [496, 92] width 21 height 6
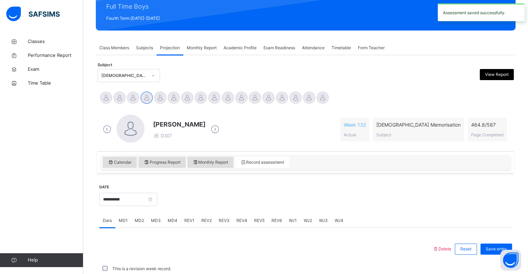
scroll to position [247, 0]
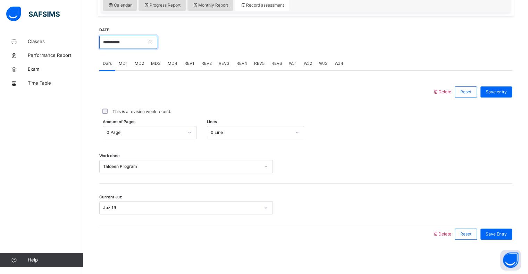
click at [131, 42] on input "**********" at bounding box center [128, 42] width 58 height 13
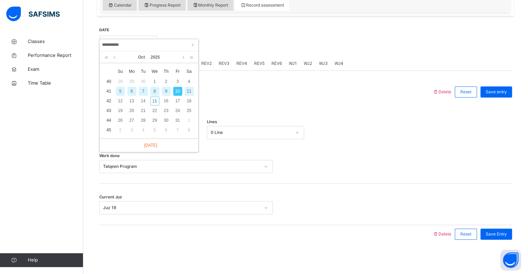
click at [180, 91] on div "10" at bounding box center [177, 91] width 9 height 9
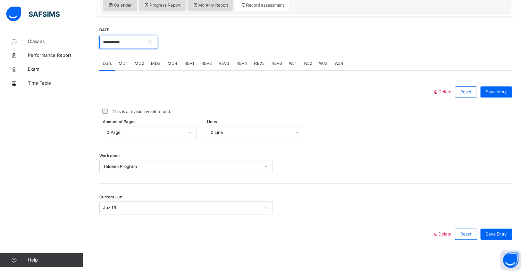
click at [137, 41] on input "**********" at bounding box center [128, 42] width 58 height 13
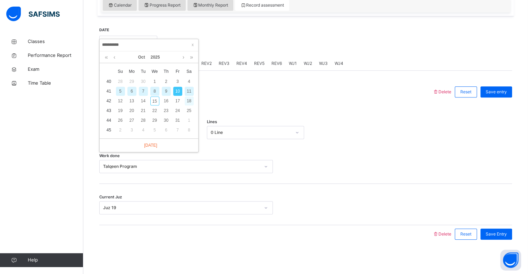
click at [189, 96] on div "18" at bounding box center [189, 100] width 9 height 9
type input "**********"
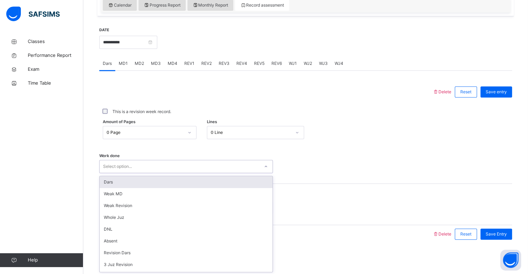
scroll to position [93, 0]
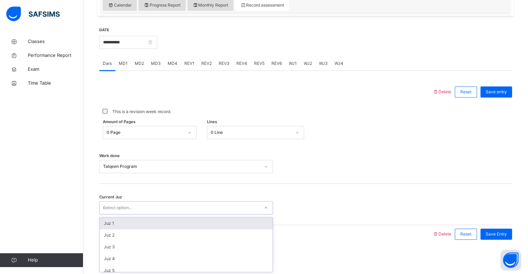
type input "**"
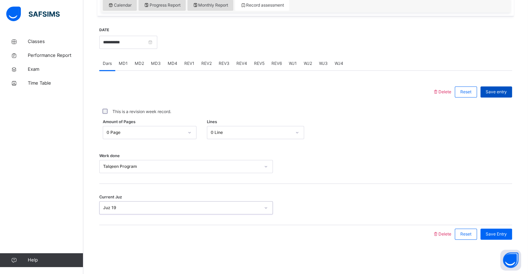
click at [498, 89] on span "Save entry" at bounding box center [496, 92] width 21 height 6
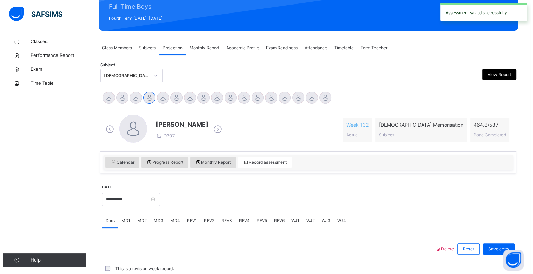
scroll to position [247, 0]
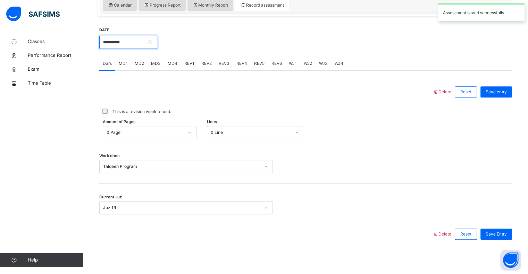
click at [115, 43] on input "**********" at bounding box center [128, 42] width 58 height 13
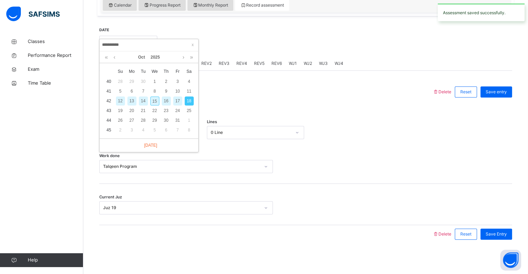
click at [221, 104] on div "This is a revision week record." at bounding box center [305, 111] width 413 height 15
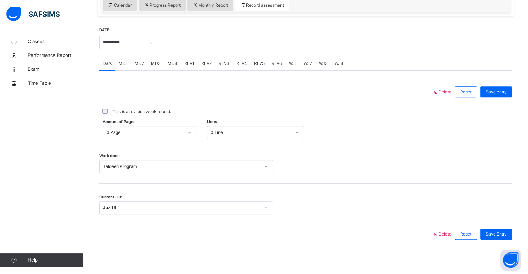
click at [450, 93] on span "Delete" at bounding box center [441, 91] width 19 height 5
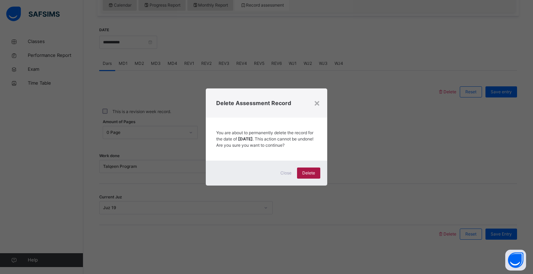
click at [309, 179] on div "Delete" at bounding box center [308, 173] width 23 height 11
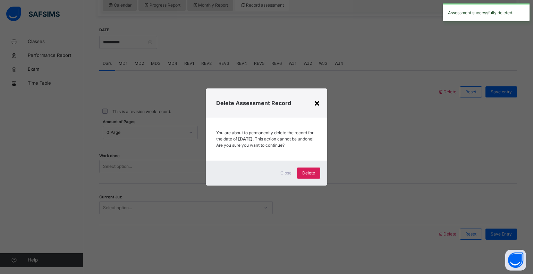
click at [314, 95] on div "×" at bounding box center [317, 102] width 7 height 15
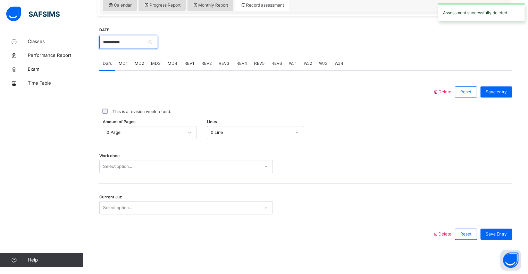
click at [117, 44] on input "**********" at bounding box center [128, 42] width 58 height 13
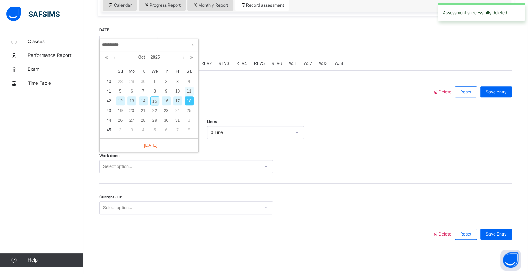
click at [190, 93] on div "11" at bounding box center [189, 91] width 9 height 9
type input "**********"
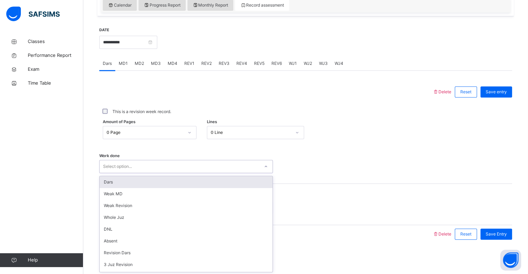
scroll to position [93, 0]
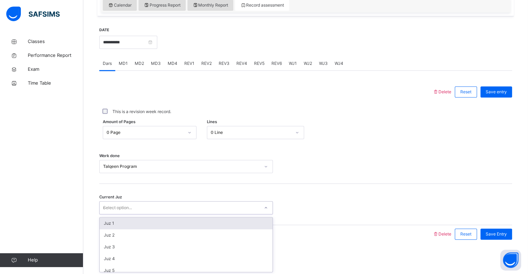
type input "**"
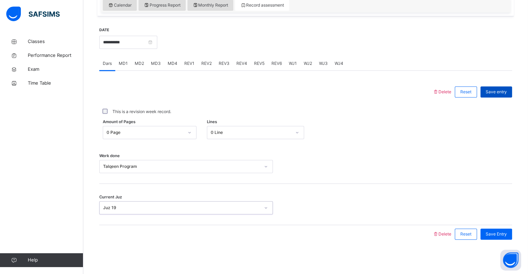
click at [503, 96] on div "Save entry" at bounding box center [496, 91] width 32 height 11
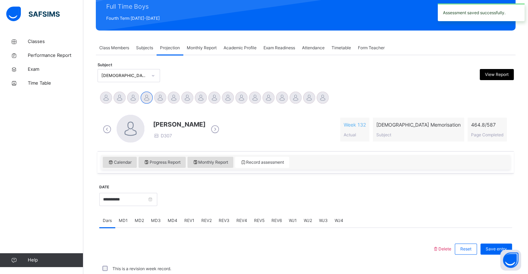
scroll to position [247, 0]
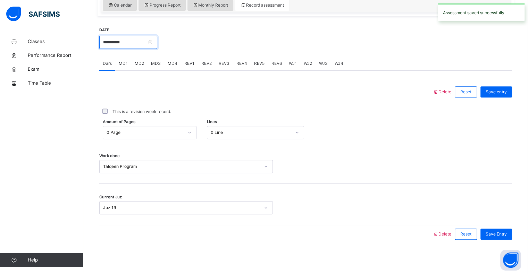
click at [119, 43] on input "**********" at bounding box center [128, 42] width 58 height 13
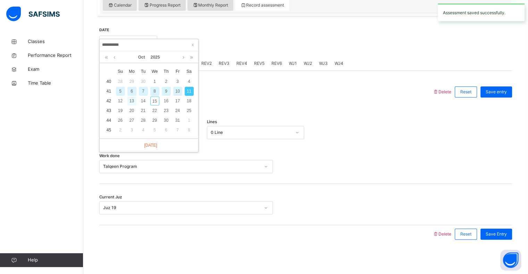
click at [131, 103] on div "13" at bounding box center [131, 100] width 9 height 9
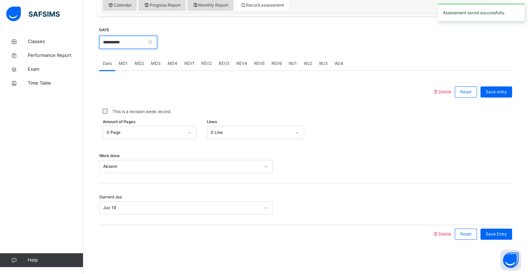
click at [116, 44] on input "**********" at bounding box center [128, 42] width 58 height 13
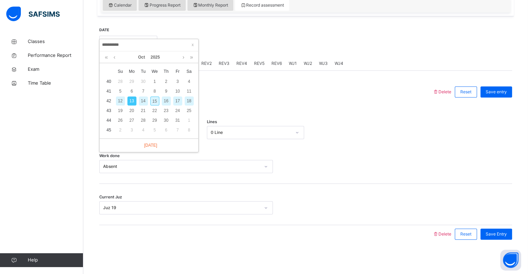
click at [153, 101] on div "15" at bounding box center [154, 100] width 9 height 9
type input "**********"
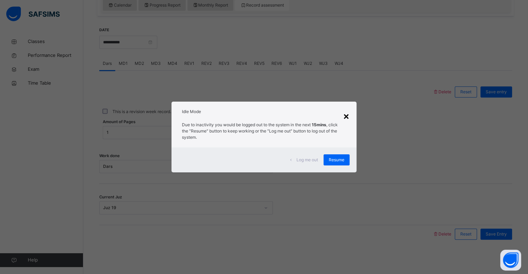
click at [347, 120] on div "×" at bounding box center [346, 116] width 7 height 15
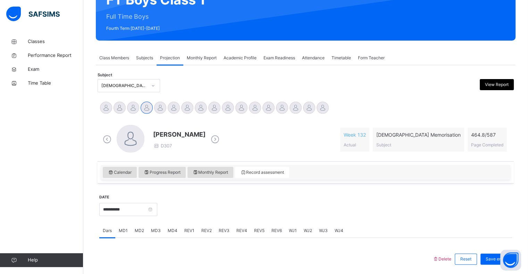
scroll to position [0, 0]
